Goal: Information Seeking & Learning: Learn about a topic

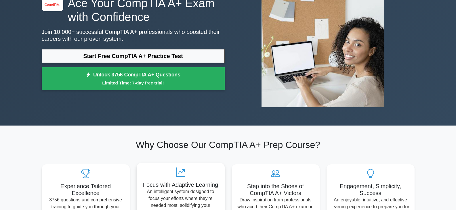
scroll to position [29, 0]
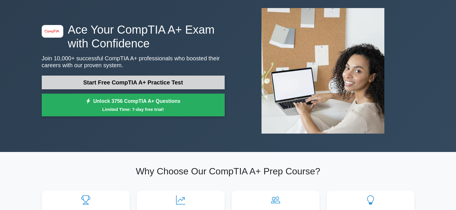
click at [154, 76] on link "Start Free CompTIA A+ Practice Test" at bounding box center [133, 83] width 183 height 14
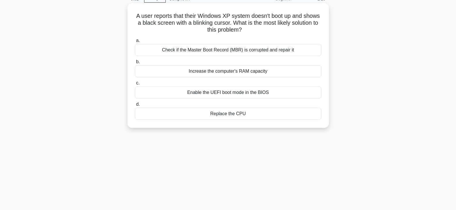
scroll to position [29, 0]
click at [245, 91] on div "Enable the UEFI boot mode in the BIOS" at bounding box center [228, 93] width 186 height 12
click at [135, 85] on input "c. Enable the UEFI boot mode in the BIOS" at bounding box center [135, 84] width 0 height 4
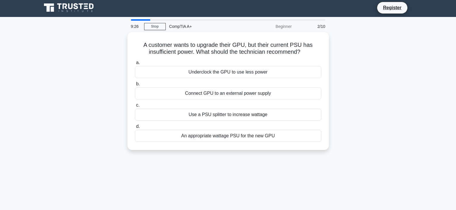
scroll to position [0, 0]
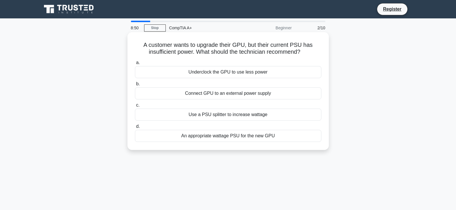
click at [210, 137] on div "An appropriate wattage PSU for the new GPU" at bounding box center [228, 136] width 186 height 12
click at [135, 129] on input "d. An appropriate wattage PSU for the new GPU" at bounding box center [135, 127] width 0 height 4
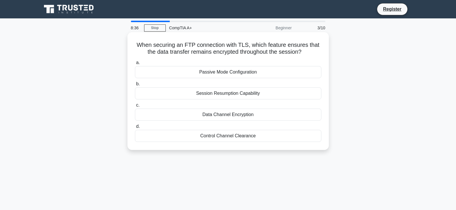
click at [221, 115] on div "Data Channel Encryption" at bounding box center [228, 115] width 186 height 12
click at [135, 107] on input "c. Data Channel Encryption" at bounding box center [135, 106] width 0 height 4
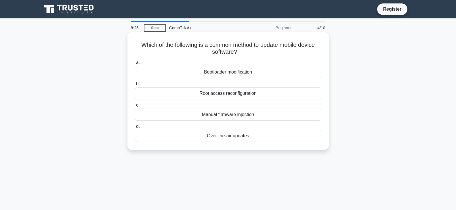
click at [225, 75] on div "Bootloader modification" at bounding box center [228, 72] width 186 height 12
click at [135, 65] on input "a. Bootloader modification" at bounding box center [135, 63] width 0 height 4
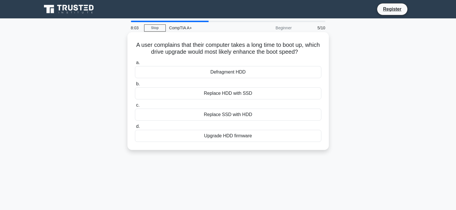
click at [221, 135] on div "Upgrade HDD firmware" at bounding box center [228, 136] width 186 height 12
click at [135, 129] on input "d. Upgrade HDD firmware" at bounding box center [135, 127] width 0 height 4
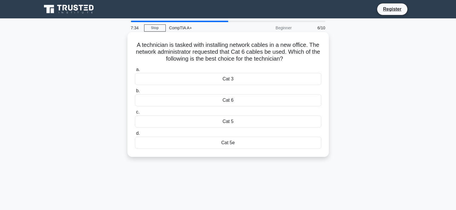
click at [235, 144] on div "Cat 5e" at bounding box center [228, 143] width 186 height 12
click at [135, 135] on input "d. Cat 5e" at bounding box center [135, 134] width 0 height 4
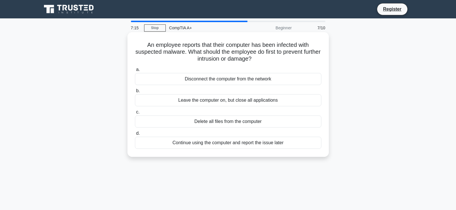
click at [221, 81] on div "Disconnect the computer from the network" at bounding box center [228, 79] width 186 height 12
click at [135, 72] on input "a. Disconnect the computer from the network" at bounding box center [135, 70] width 0 height 4
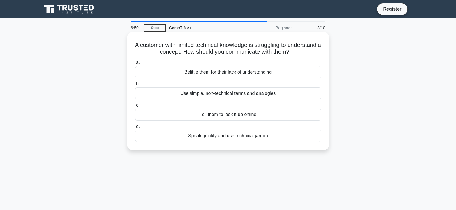
click at [219, 92] on div "Use simple, non-technical terms and analogies" at bounding box center [228, 93] width 186 height 12
click at [135, 86] on input "b. Use simple, non-technical terms and analogies" at bounding box center [135, 84] width 0 height 4
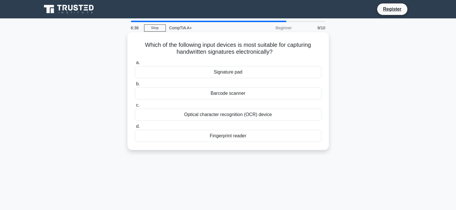
click at [217, 116] on div "Optical character recognition (OCR) device" at bounding box center [228, 115] width 186 height 12
click at [135, 107] on input "c. Optical character recognition (OCR) device" at bounding box center [135, 106] width 0 height 4
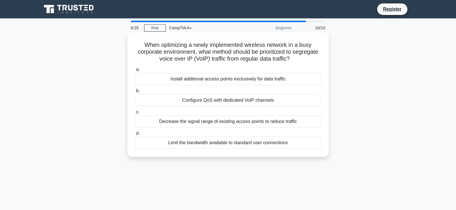
click at [198, 82] on div "Install additional access points exclusively for data traffic" at bounding box center [228, 79] width 186 height 12
click at [135, 72] on input "a. Install additional access points exclusively for data traffic" at bounding box center [135, 70] width 0 height 4
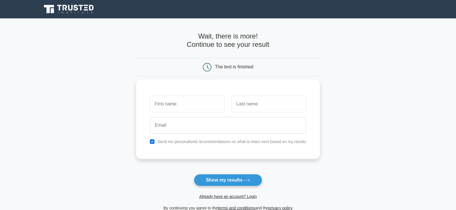
scroll to position [58, 0]
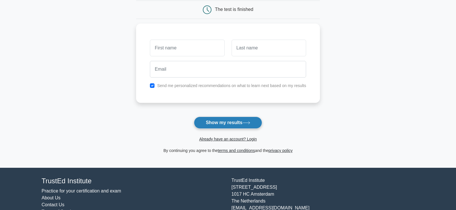
click at [222, 121] on button "Show my results" at bounding box center [228, 123] width 68 height 12
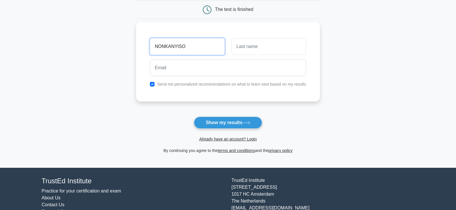
type input "NONKANYISO"
click at [244, 51] on input "text" at bounding box center [269, 46] width 75 height 17
type input "ZOLEKA"
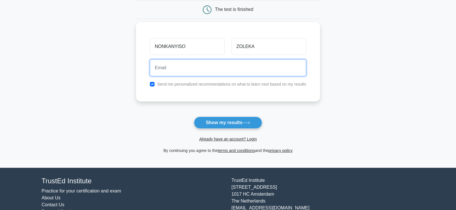
click at [168, 70] on input "email" at bounding box center [228, 68] width 156 height 17
type input "nonkanyiso.zoleka@gmail.com"
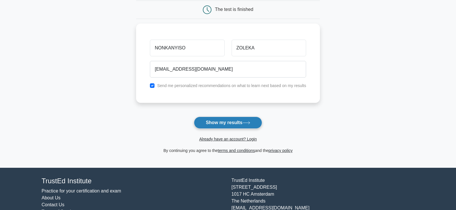
click at [226, 121] on button "Show my results" at bounding box center [228, 123] width 68 height 12
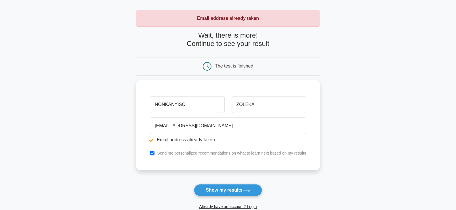
scroll to position [86, 0]
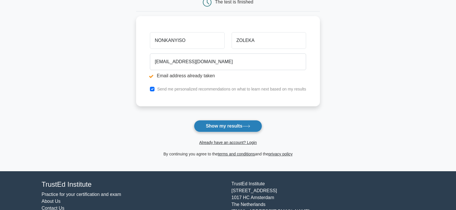
click at [237, 125] on button "Show my results" at bounding box center [228, 126] width 68 height 12
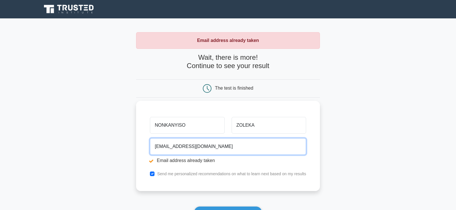
click at [224, 150] on input "nonkanyiso.zoleka@gmail.com" at bounding box center [228, 146] width 156 height 17
type input "n"
type input "N"
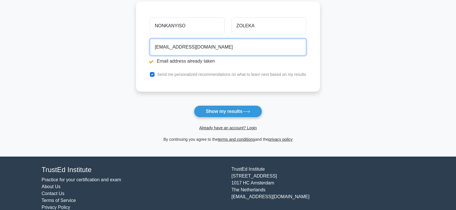
scroll to position [111, 0]
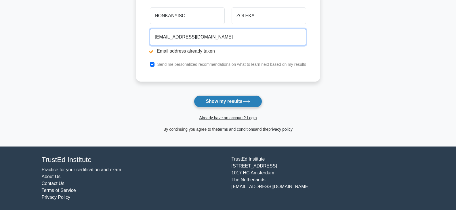
type input "nokanyiso.zoleka@kzndsd.gov.za"
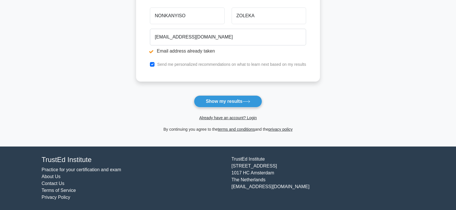
click at [220, 101] on button "Show my results" at bounding box center [228, 102] width 68 height 12
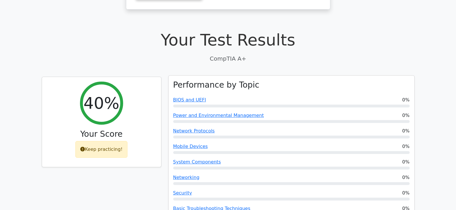
scroll to position [86, 0]
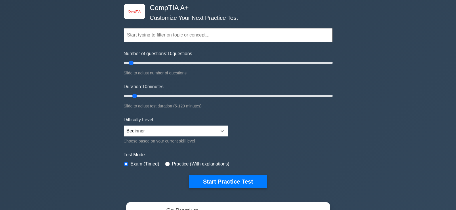
scroll to position [29, 0]
